Goal: Obtain resource: Download file/media

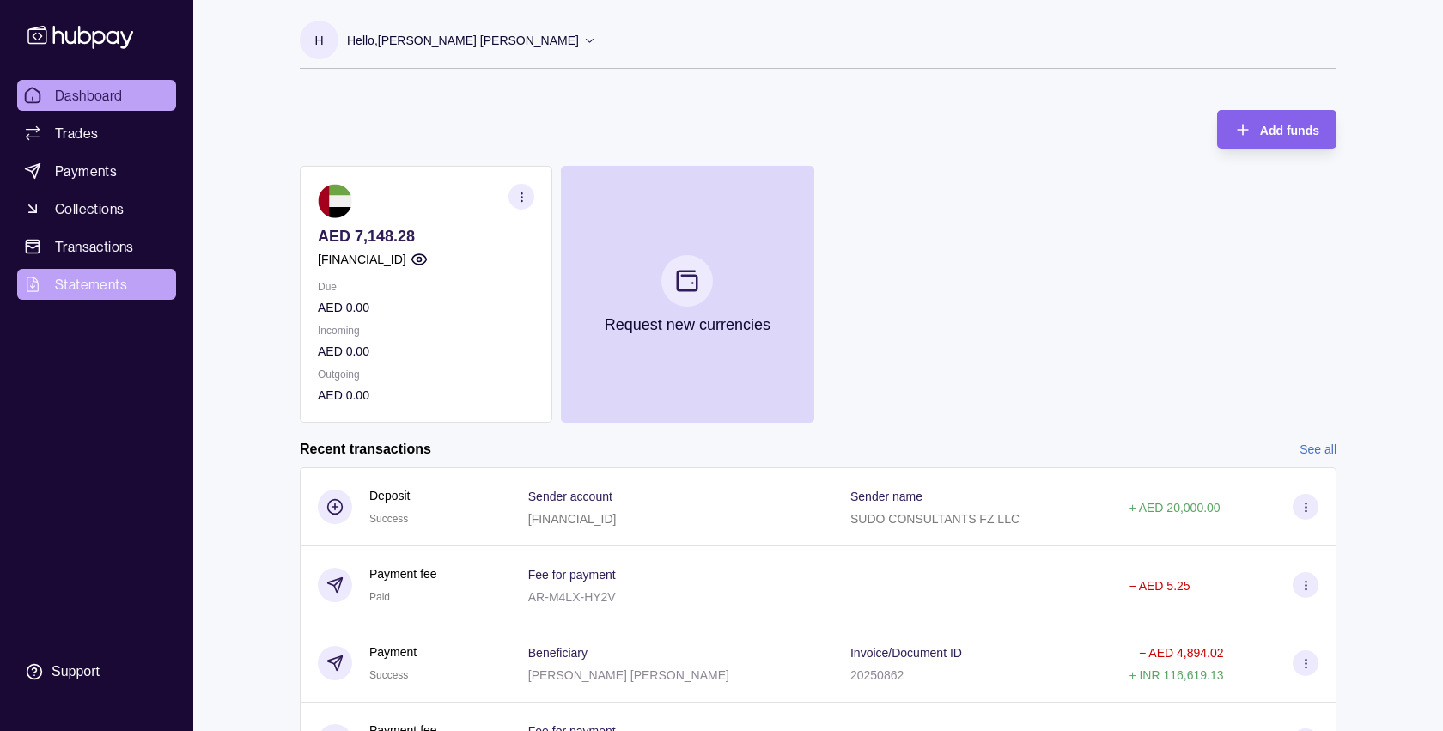
click at [120, 290] on span "Statements" at bounding box center [91, 284] width 72 height 21
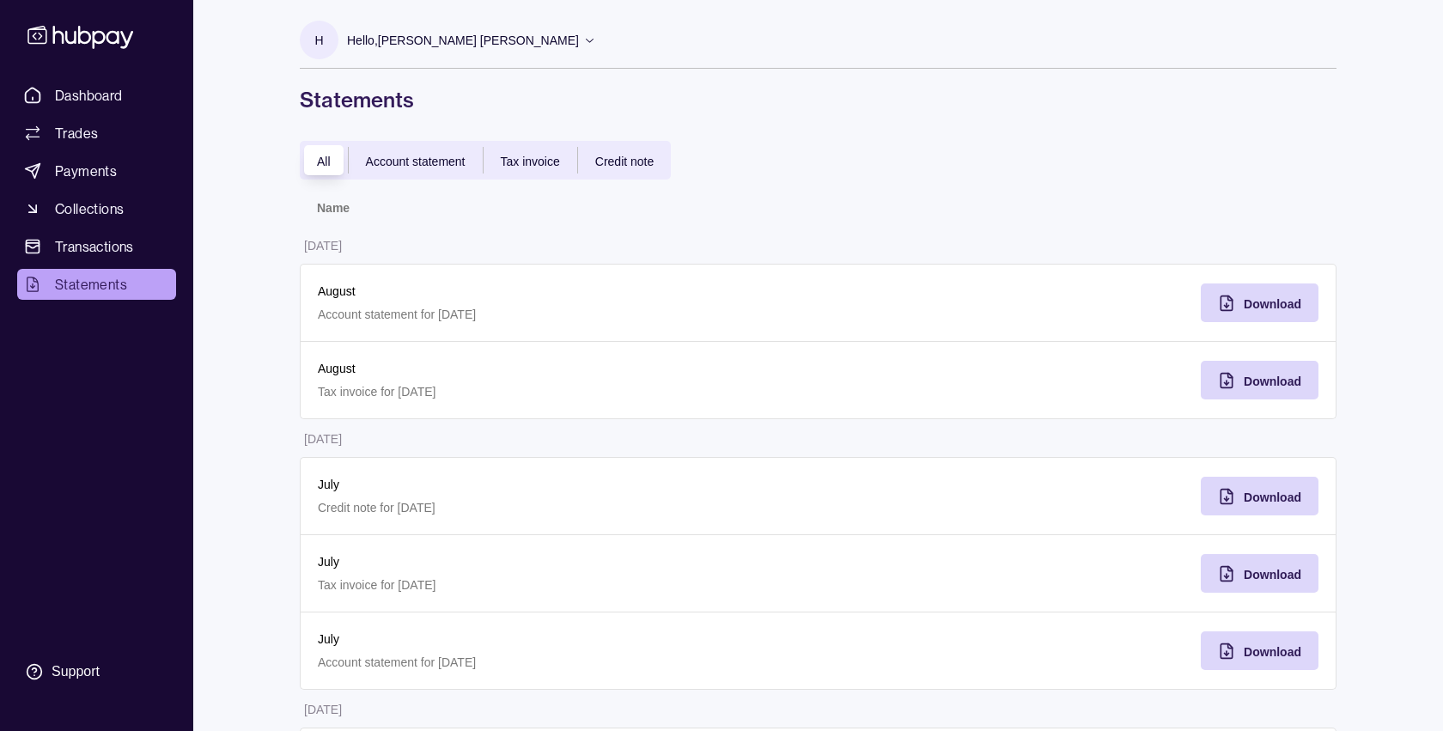
click at [472, 167] on div "Account statement" at bounding box center [416, 160] width 134 height 21
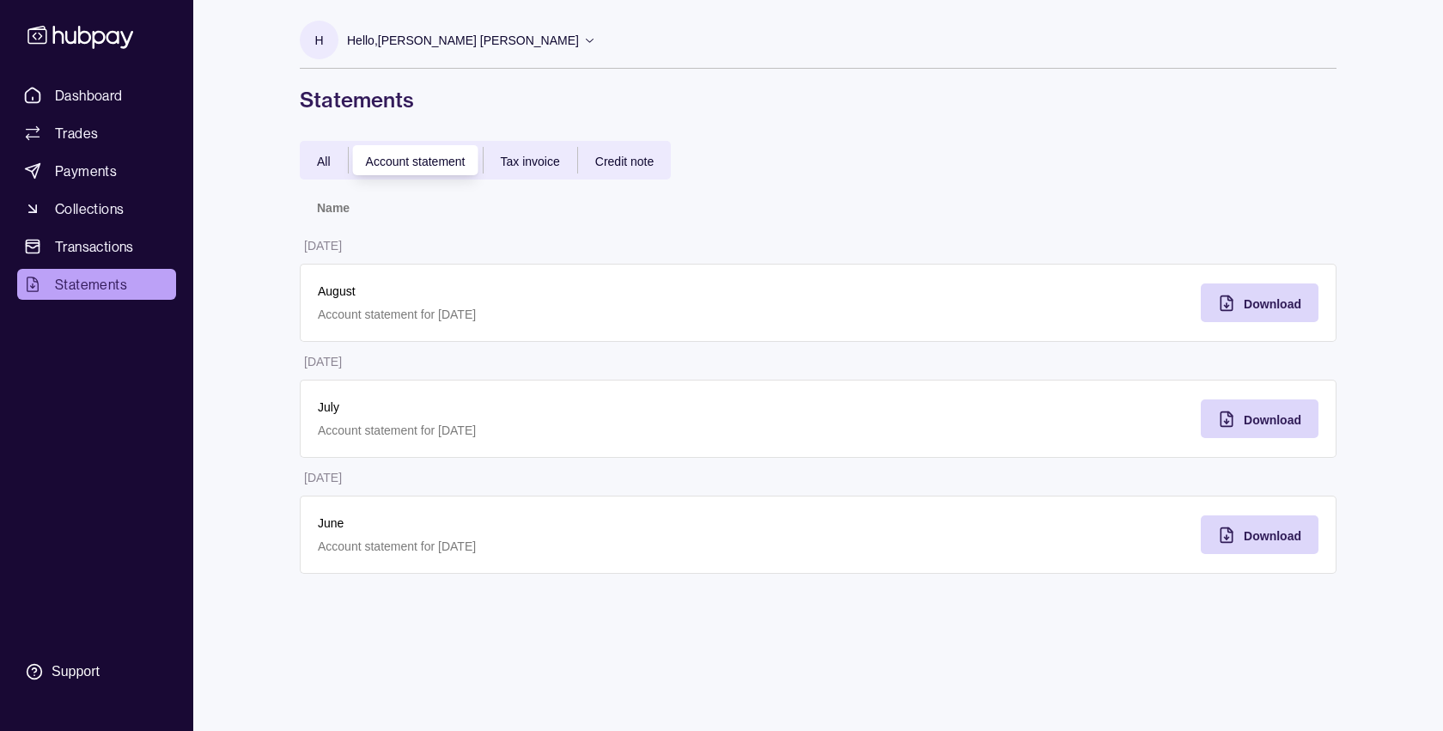
click at [570, 173] on div "All Account statement Tax invoice Credit note" at bounding box center [485, 160] width 371 height 39
click at [548, 163] on span "Tax invoice" at bounding box center [530, 162] width 59 height 14
click at [610, 159] on span "Credit note" at bounding box center [624, 162] width 58 height 14
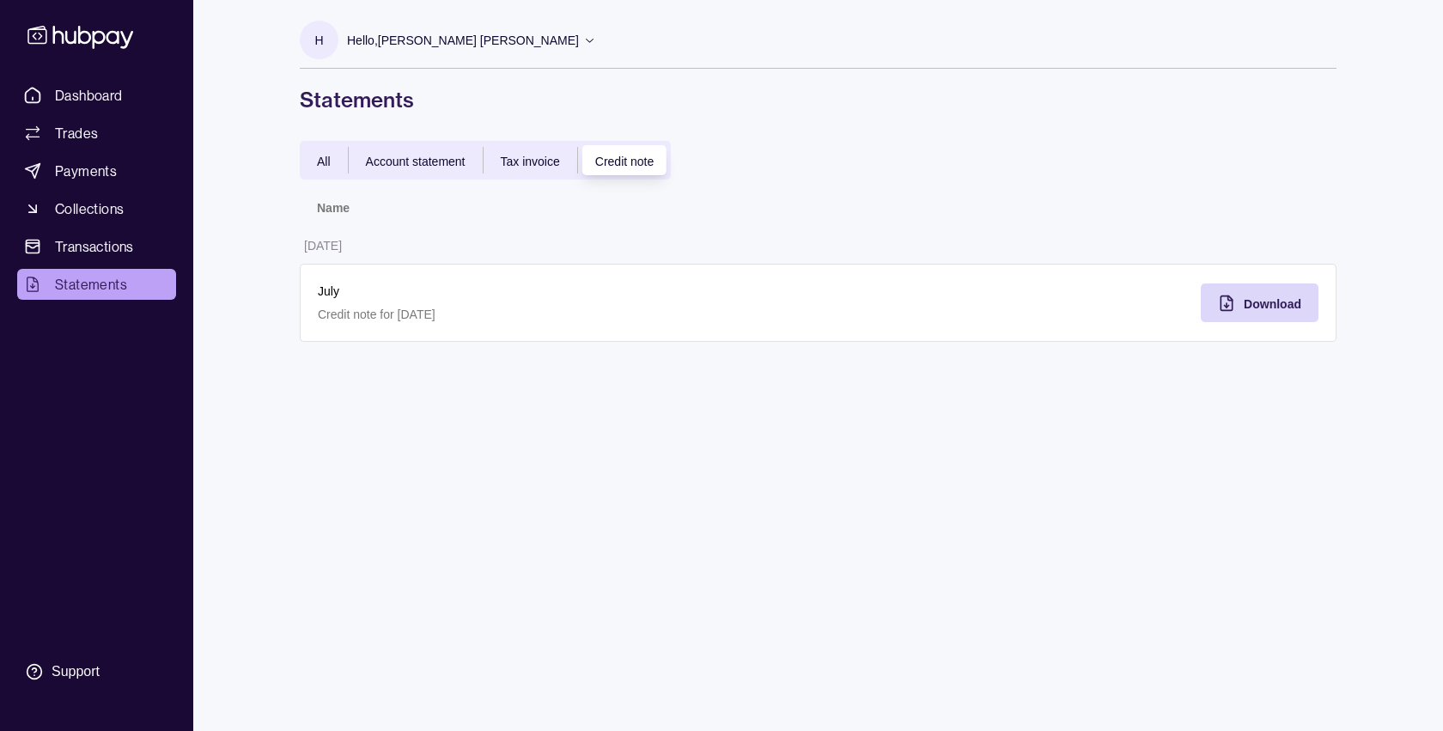
click at [436, 162] on span "Account statement" at bounding box center [416, 162] width 100 height 14
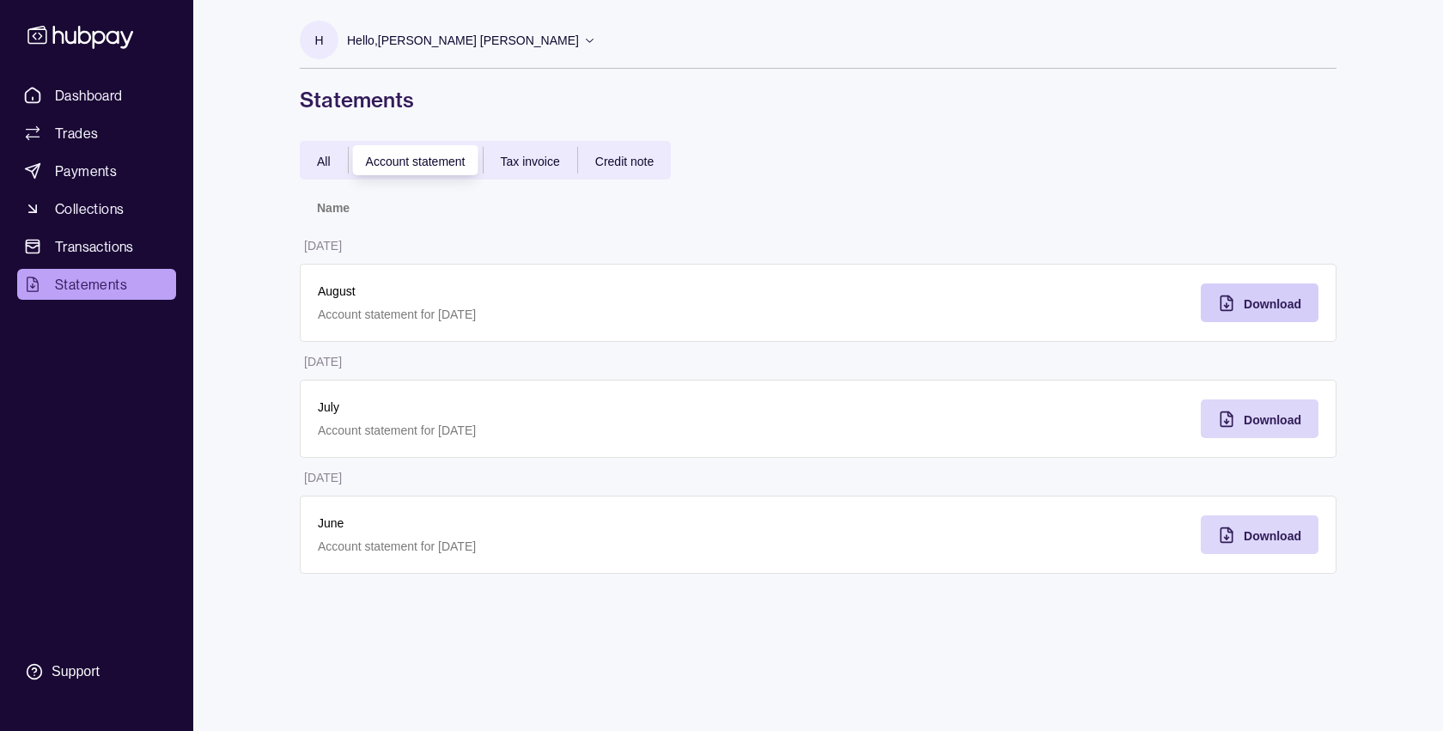
click at [1235, 293] on div "Download" at bounding box center [1246, 302] width 109 height 39
click at [142, 242] on link "Transactions" at bounding box center [96, 246] width 159 height 31
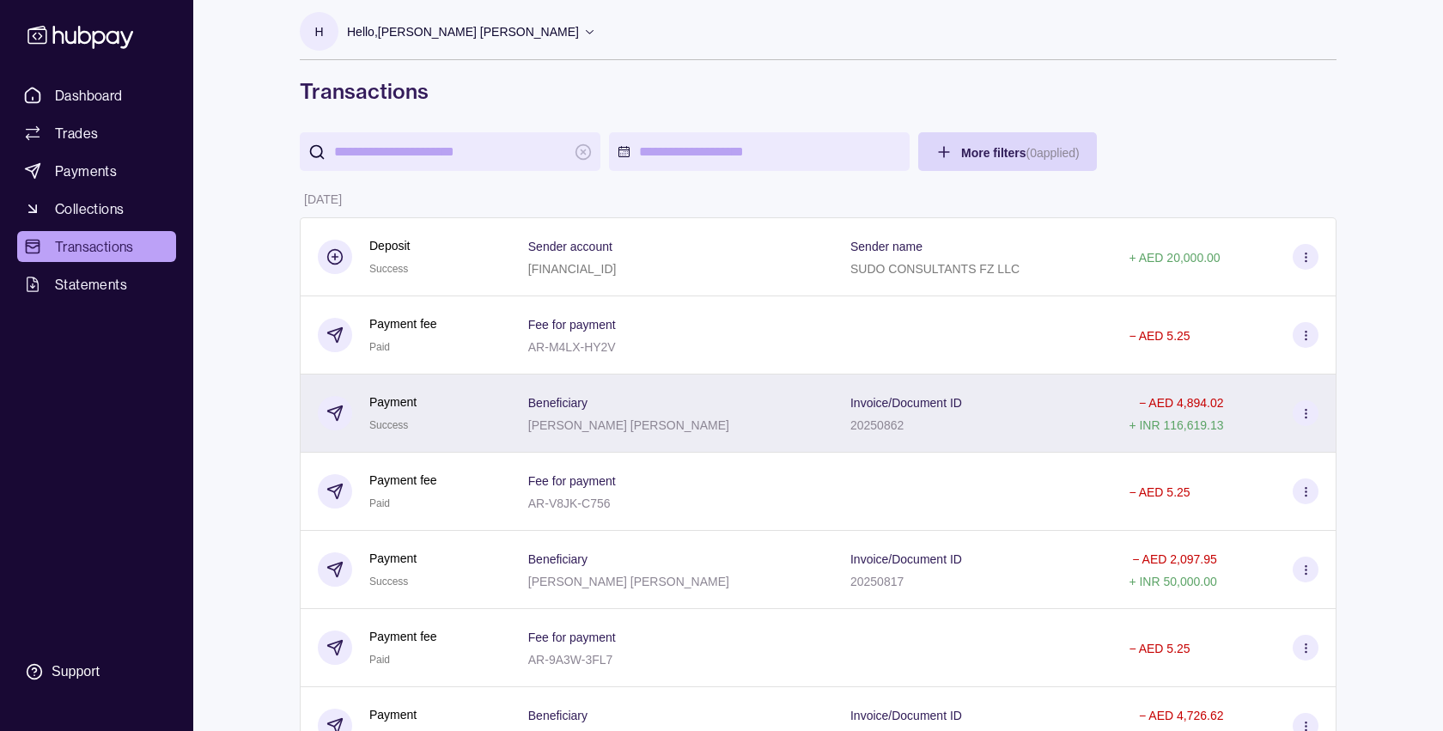
scroll to position [9, 0]
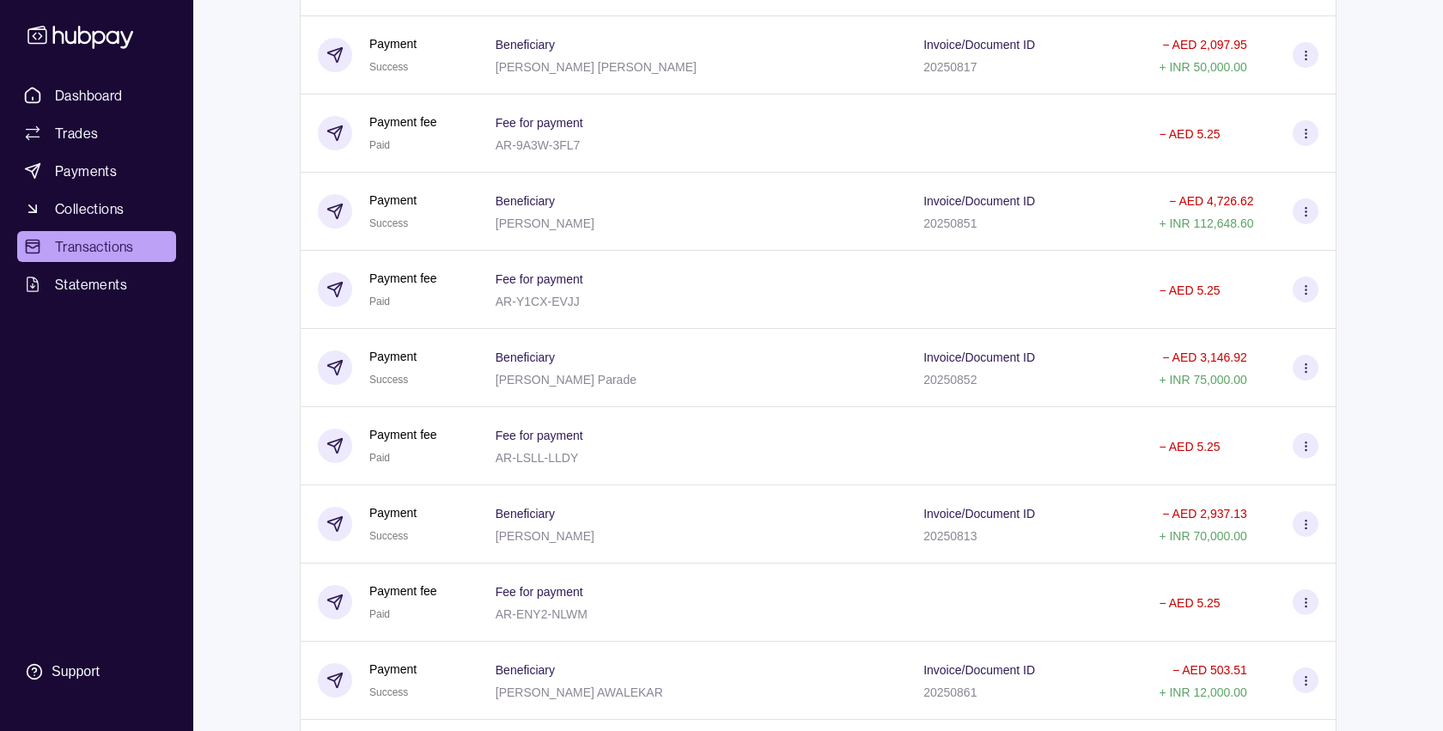
scroll to position [0, 0]
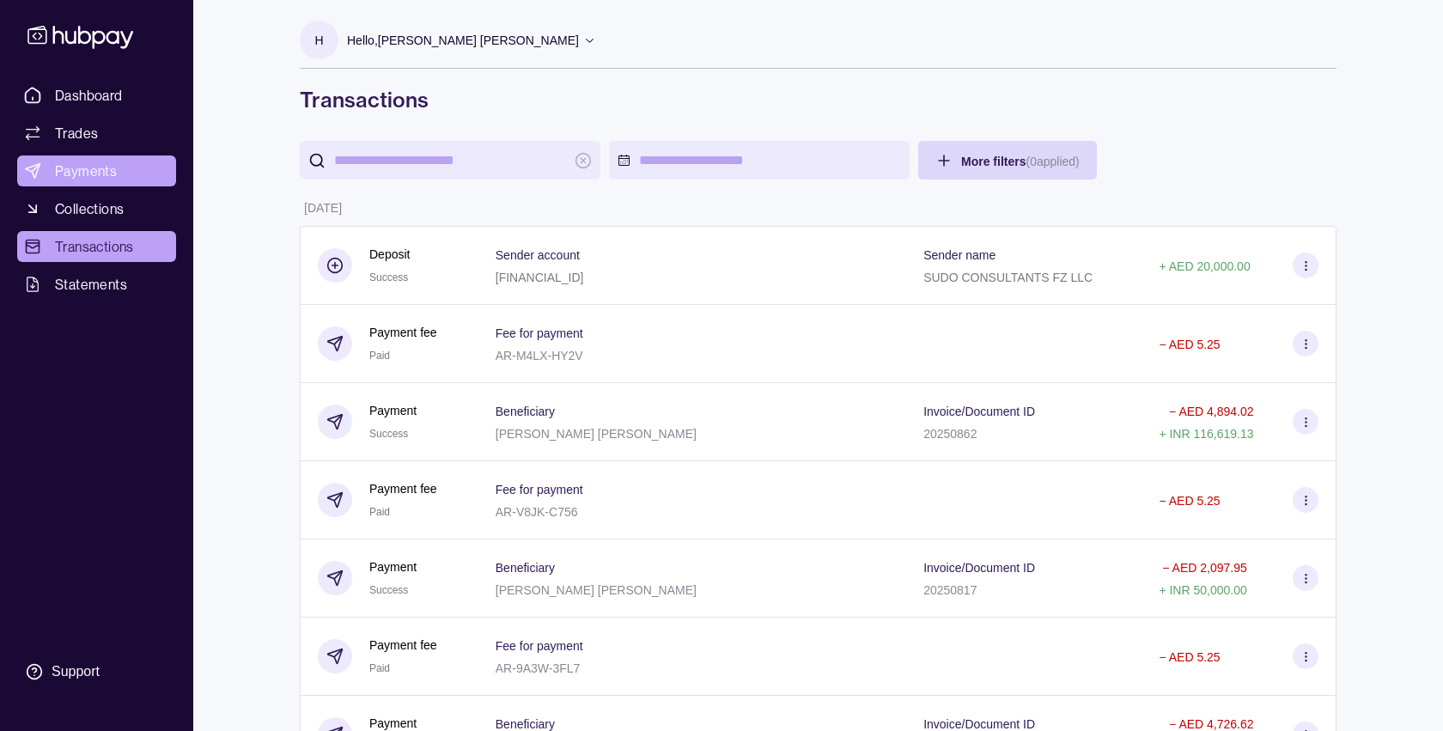
click at [105, 157] on link "Payments" at bounding box center [96, 170] width 159 height 31
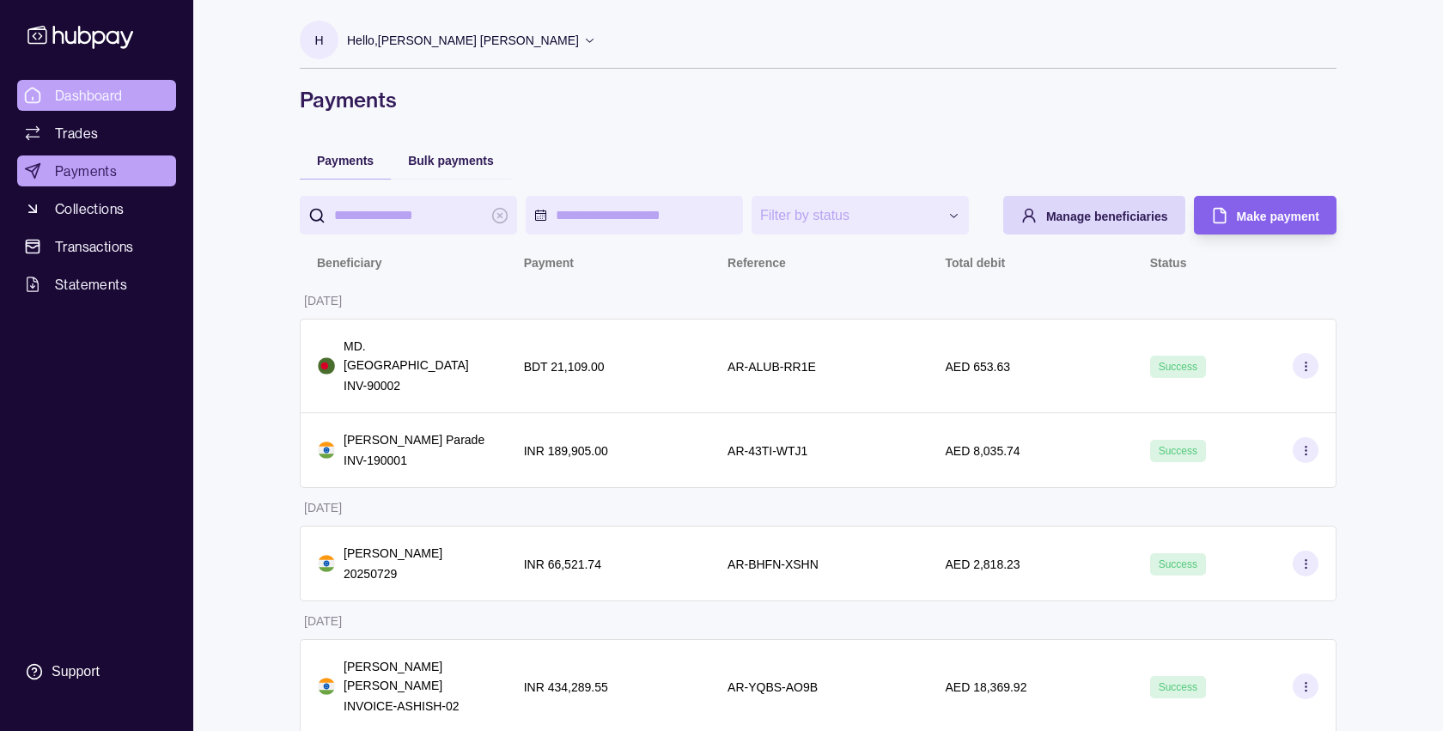
click at [122, 104] on span "Dashboard" at bounding box center [89, 95] width 68 height 21
